Goal: Register for event/course

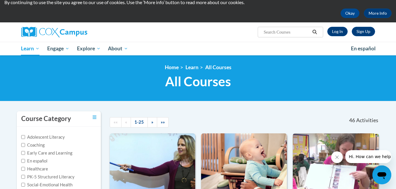
scroll to position [21, 0]
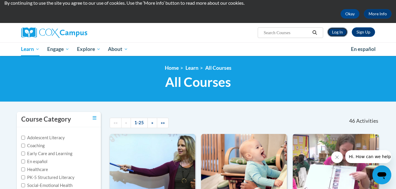
click at [334, 33] on link "Log In" at bounding box center [337, 31] width 20 height 9
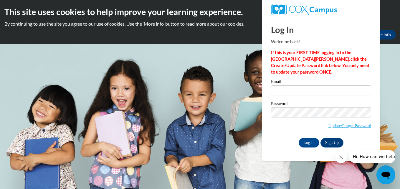
click at [338, 130] on span "Update/Forgot Password" at bounding box center [321, 120] width 100 height 24
click at [342, 126] on link "Update/Forgot Password" at bounding box center [350, 126] width 43 height 5
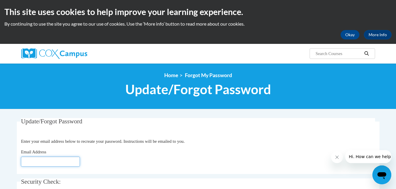
click at [48, 162] on input "Email Address" at bounding box center [50, 162] width 59 height 10
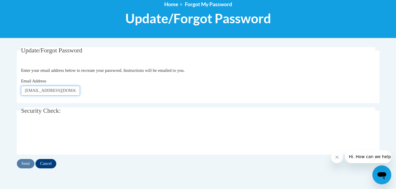
scroll to position [72, 0]
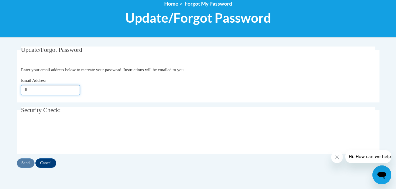
type input "l"
type input "a"
type input "[EMAIL_ADDRESS][DOMAIN_NAME]"
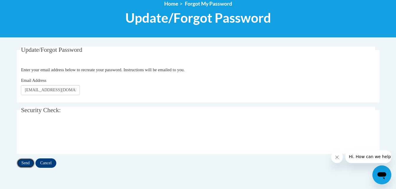
click at [22, 167] on input "Send" at bounding box center [26, 163] width 18 height 9
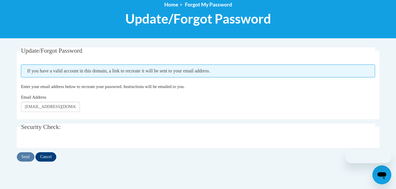
scroll to position [72, 0]
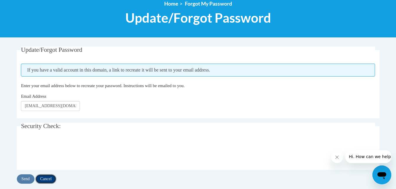
click at [47, 179] on input "Cancel" at bounding box center [45, 179] width 21 height 9
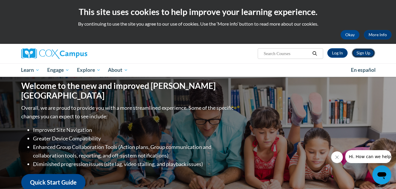
click at [372, 53] on link "Sign Up" at bounding box center [363, 52] width 23 height 9
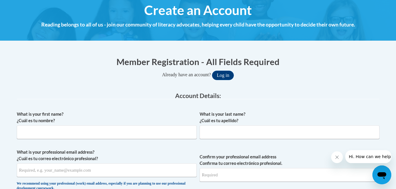
scroll to position [70, 0]
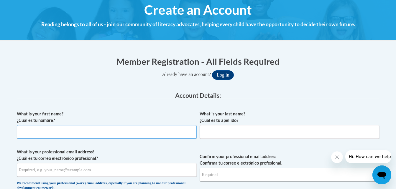
click at [98, 137] on input "What is your first name? ¿Cuál es tu nombre?" at bounding box center [107, 132] width 180 height 14
type input "Adora"
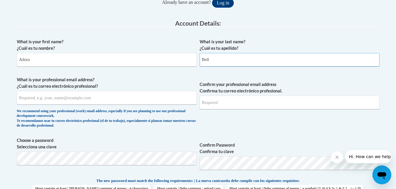
scroll to position [143, 0]
type input "Bell"
click at [110, 96] on input "What is your professional email address? ¿Cuál es tu correo electrónico profesi…" at bounding box center [107, 98] width 180 height 14
type input "abell@lccaa.net"
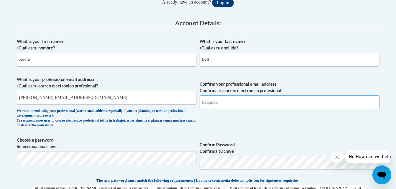
type input "abell@lccaa.net"
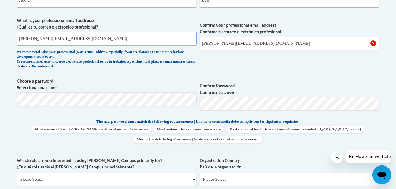
scroll to position [202, 0]
click at [293, 70] on span "Confirm your professional email address Confirma tu correo electrónico profesio…" at bounding box center [290, 44] width 180 height 55
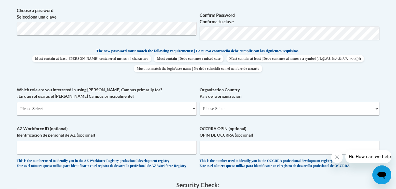
scroll to position [273, 0]
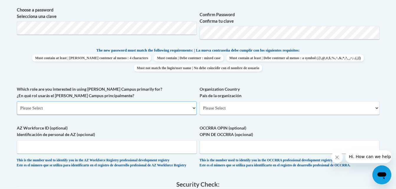
click at [138, 112] on select "Please Select College/University | Colegio/Universidad Community/Nonprofit Part…" at bounding box center [107, 108] width 180 height 14
click at [152, 81] on div "What is your first name? ¿Cuál es tu nombre? Adora What is your last name? ¿Cuá…" at bounding box center [198, 39] width 363 height 269
click at [137, 112] on select "Please Select College/University | Colegio/Universidad Community/Nonprofit Part…" at bounding box center [107, 108] width 180 height 14
select select "fbf2d438-af2f-41f8-98f1-81c410e29de3"
click at [17, 101] on select "Please Select College/University | Colegio/Universidad Community/Nonprofit Part…" at bounding box center [107, 108] width 180 height 14
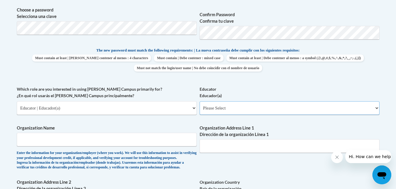
click at [207, 112] on select "Please Select Early Learning/Daycare Teacher/Family Home Care Provider | Maestr…" at bounding box center [290, 108] width 180 height 14
select select "d5fdb05a-b36c-4d60-97fa-9afceda7e903"
click at [200, 101] on select "Please Select Early Learning/Daycare Teacher/Family Home Care Provider | Maestr…" at bounding box center [290, 108] width 180 height 14
click at [115, 143] on input "Organization Name" at bounding box center [107, 140] width 180 height 14
type input "Headstart"
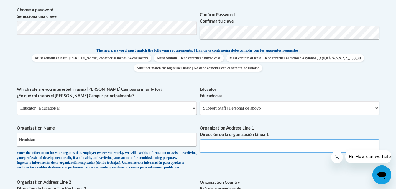
click at [229, 147] on input "Organization Address Line 1 Dirección de la organización Línea 1" at bounding box center [290, 146] width 180 height 14
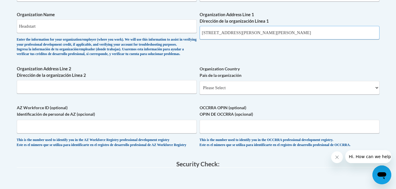
scroll to position [387, 0]
type input "631 Griswold rd Elyria, OH 44035"
click at [253, 94] on select "Please Select United States | Estados Unidos Outside of the United States | Fue…" at bounding box center [290, 88] width 180 height 14
select select "ad49bcad-a171-4b2e-b99c-48b446064914"
click at [200, 90] on select "Please Select United States | Estados Unidos Outside of the United States | Fue…" at bounding box center [290, 88] width 180 height 14
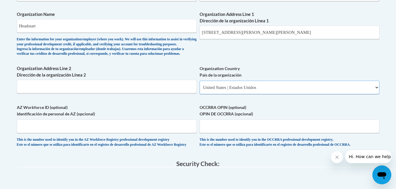
select select
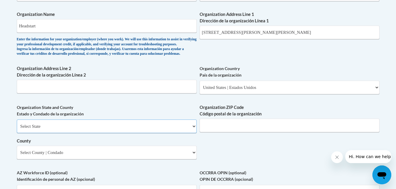
click at [132, 133] on select "Select State Alabama Alaska Arizona Arkansas California Colorado Connecticut De…" at bounding box center [107, 127] width 180 height 14
select select "Ohio"
click at [17, 129] on select "Select State Alabama Alaska Arizona Arkansas California Colorado Connecticut De…" at bounding box center [107, 127] width 180 height 14
click at [214, 137] on div "Organization ZIP Code Código postal de la organización" at bounding box center [290, 120] width 180 height 32
click at [214, 132] on input "Organization ZIP Code Código postal de la organización" at bounding box center [290, 126] width 180 height 14
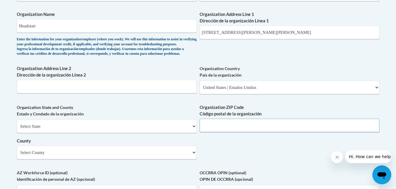
type input "3"
type input "44035"
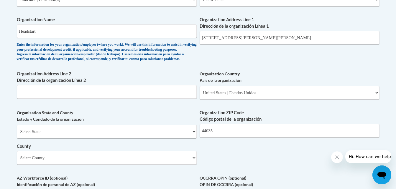
scroll to position [381, 0]
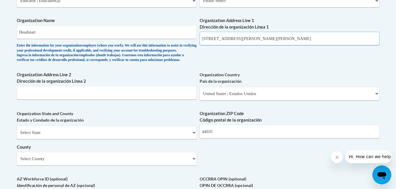
click at [275, 42] on input "631 Griswold rd Elyria, OH 44035" at bounding box center [290, 39] width 180 height 14
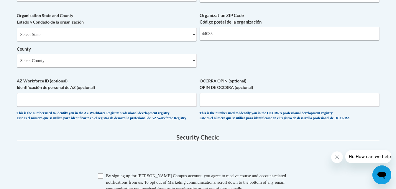
scroll to position [492, 0]
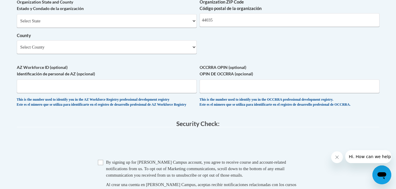
type input "631 Griswold rd"
click at [124, 54] on select "Select County Adams Allen Ashland Ashtabula Athens Auglaize Belmont Brown Butle…" at bounding box center [107, 47] width 180 height 14
select select "Lorain"
click at [17, 50] on select "Select County Adams Allen Ashland Ashtabula Athens Auglaize Belmont Brown Butle…" at bounding box center [107, 47] width 180 height 14
click at [237, 93] on input "OCCRRA OPIN (optional) OPIN DE OCCRRA (opcional)" at bounding box center [290, 87] width 180 height 14
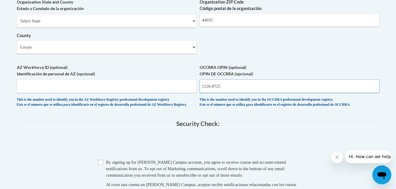
type input "1126-8725"
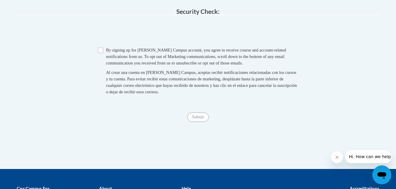
scroll to position [607, 0]
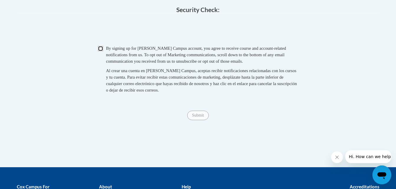
click at [101, 51] on input "Checkbox" at bounding box center [100, 48] width 5 height 5
checkbox input "true"
click at [190, 120] on input "Submit" at bounding box center [197, 115] width 21 height 9
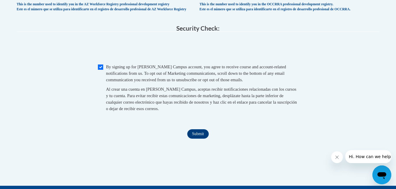
scroll to position [590, 0]
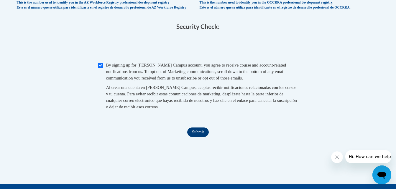
type input "11268725"
click at [205, 137] on input "Submit" at bounding box center [197, 132] width 21 height 9
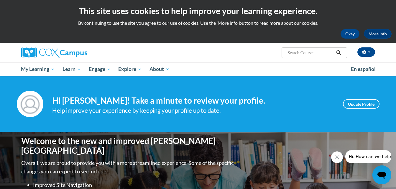
scroll to position [1, 0]
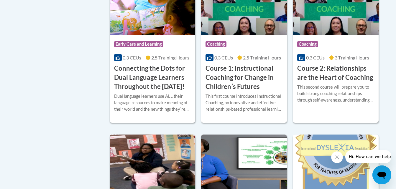
scroll to position [316, 0]
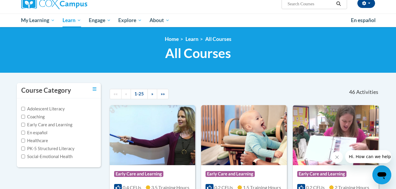
scroll to position [51, 0]
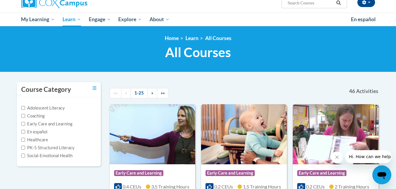
click at [291, 5] on input "Search..." at bounding box center [310, 2] width 47 height 7
type input "supporting dual language learners"
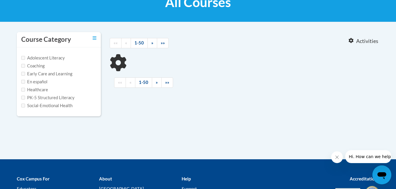
type input "supporting dual language learners"
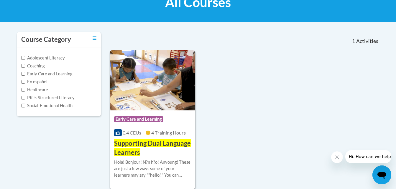
scroll to position [119, 0]
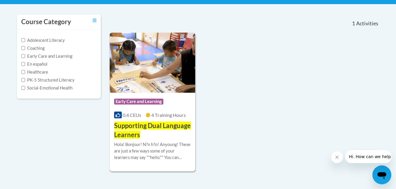
click at [170, 121] on div "Course Category: Early Care and Learning 0.4 CEUs 4 Training Hours COURSE Suppo…" at bounding box center [153, 116] width 86 height 47
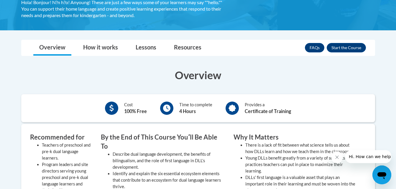
scroll to position [134, 0]
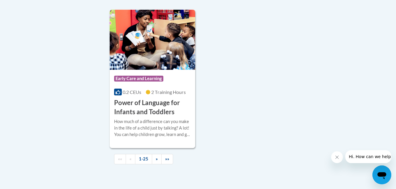
scroll to position [1405, 0]
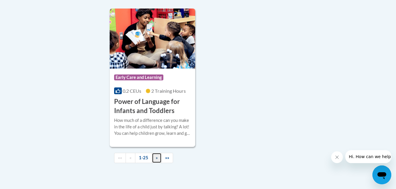
click at [154, 163] on link "»" at bounding box center [157, 158] width 10 height 10
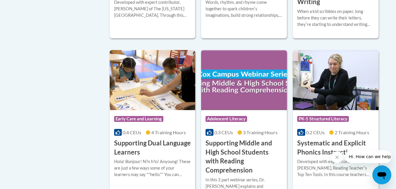
scroll to position [539, 0]
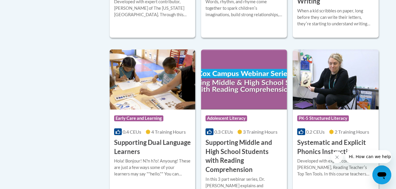
click at [156, 123] on div "Course Category: Early Care and Learning" at bounding box center [152, 119] width 77 height 13
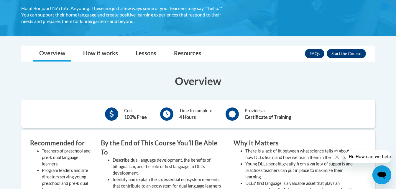
scroll to position [132, 0]
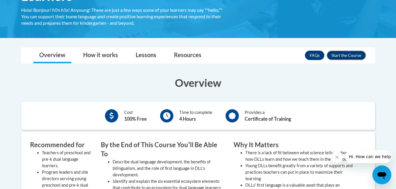
click at [339, 54] on button "Enroll" at bounding box center [346, 55] width 39 height 9
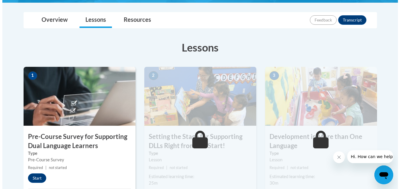
scroll to position [127, 0]
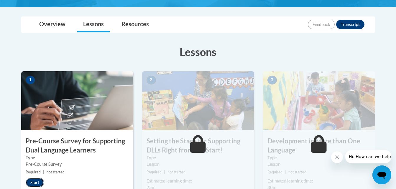
click at [35, 184] on button "Start" at bounding box center [35, 182] width 18 height 9
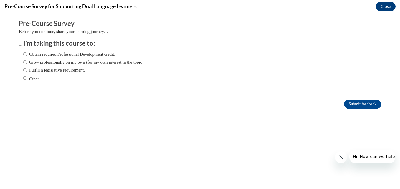
scroll to position [0, 0]
click at [70, 52] on label "Obtain required Professional Development credit." at bounding box center [69, 54] width 92 height 6
click at [27, 52] on input "Obtain required Professional Development credit." at bounding box center [25, 54] width 4 height 6
radio input "true"
click at [353, 104] on input "Submit feedback" at bounding box center [362, 104] width 37 height 9
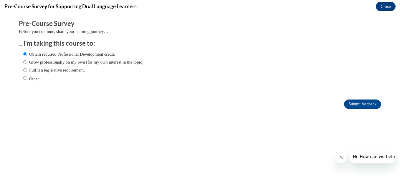
click at [343, 155] on icon "Close message from company" at bounding box center [341, 157] width 5 height 5
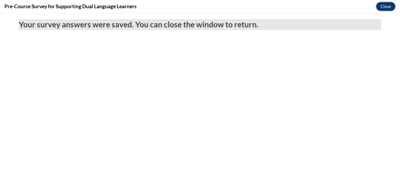
click at [384, 9] on button "Close" at bounding box center [386, 6] width 20 height 9
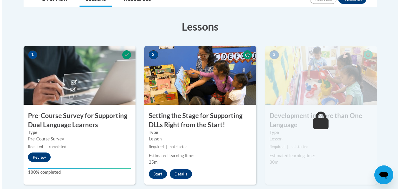
scroll to position [153, 0]
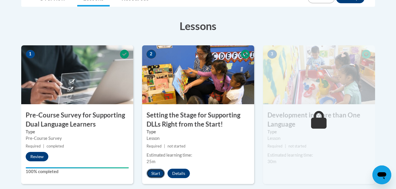
click at [153, 176] on button "Start" at bounding box center [156, 173] width 18 height 9
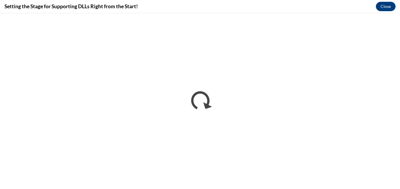
scroll to position [0, 0]
